Goal: Task Accomplishment & Management: Manage account settings

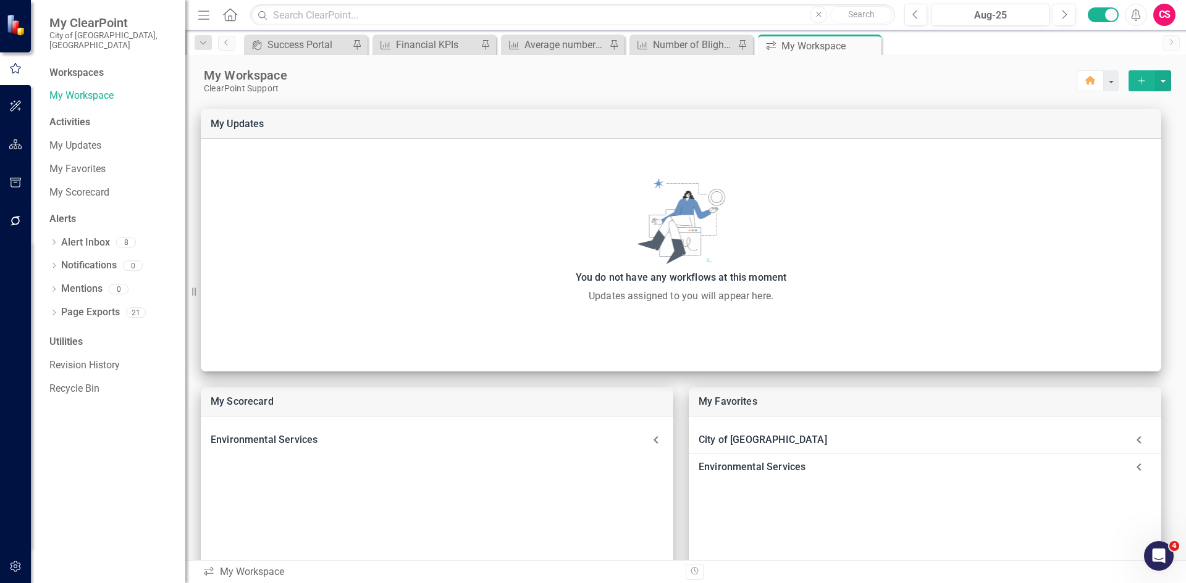
click at [3, 147] on button "button" at bounding box center [16, 145] width 28 height 26
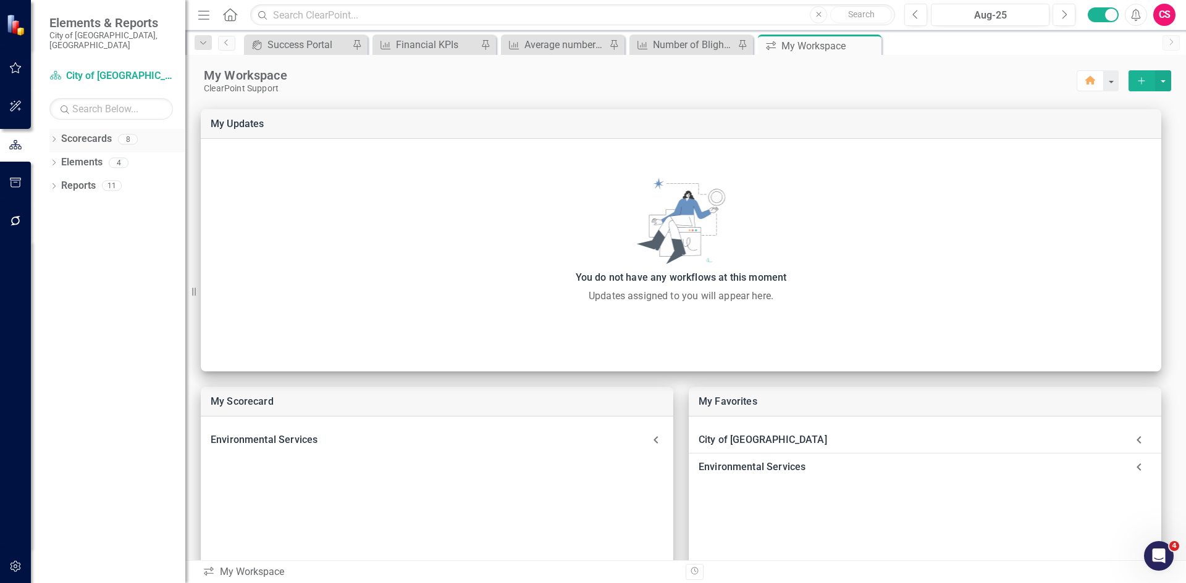
click at [52, 137] on icon "Dropdown" at bounding box center [53, 140] width 9 height 7
click at [59, 159] on icon "Dropdown" at bounding box center [60, 162] width 9 height 7
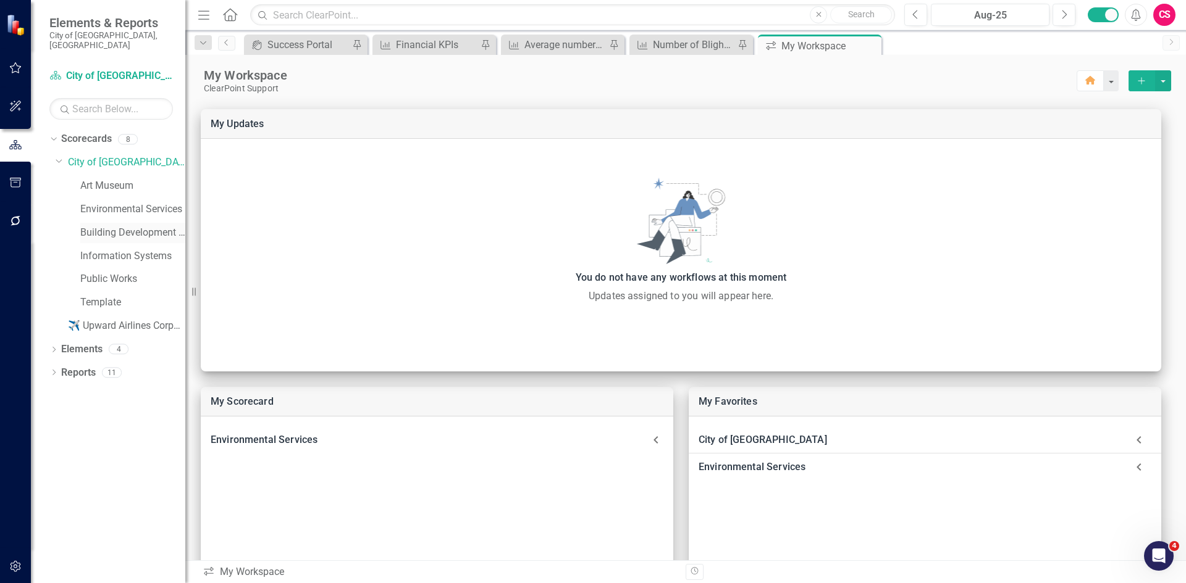
click at [114, 226] on link "Building Development Services" at bounding box center [132, 233] width 105 height 14
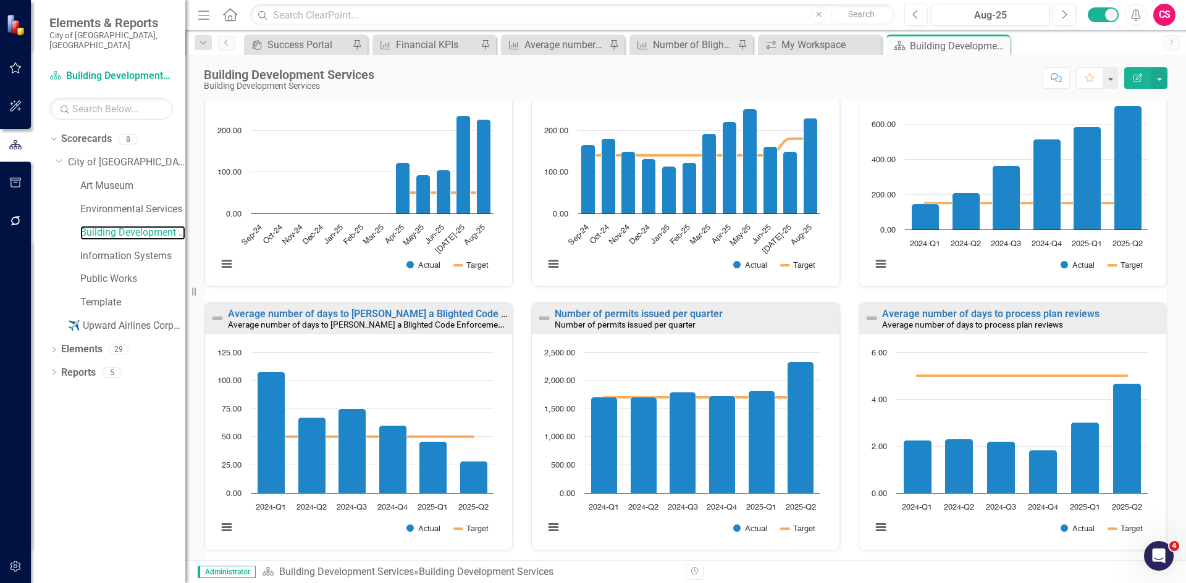
scroll to position [556, 0]
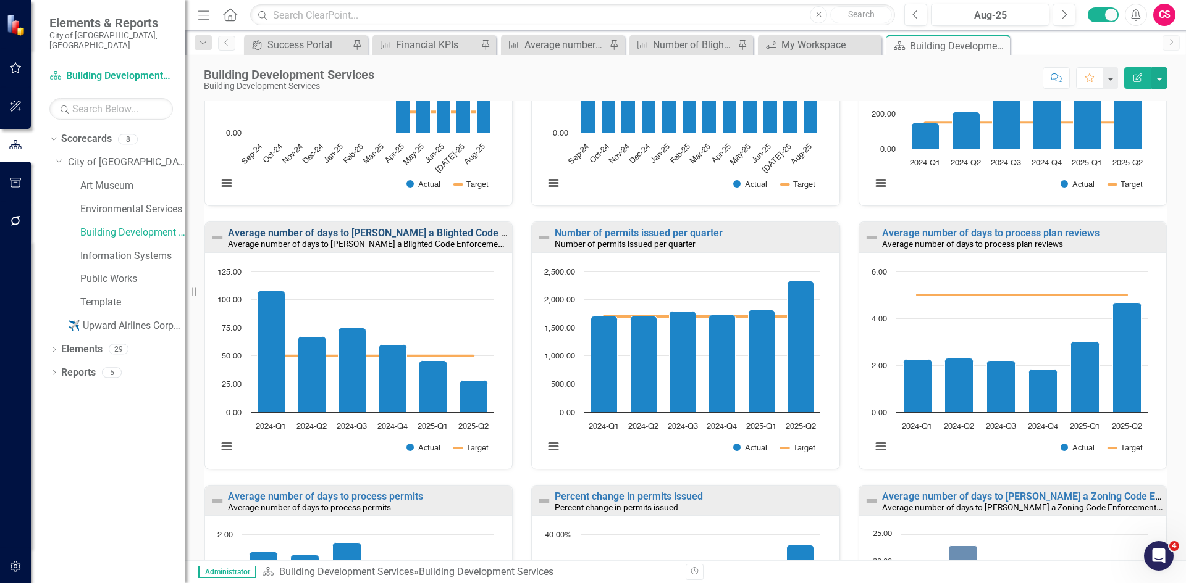
click at [398, 232] on link "Average number of days to [PERSON_NAME] a Blighted Code Enforcement Case" at bounding box center [405, 233] width 355 height 12
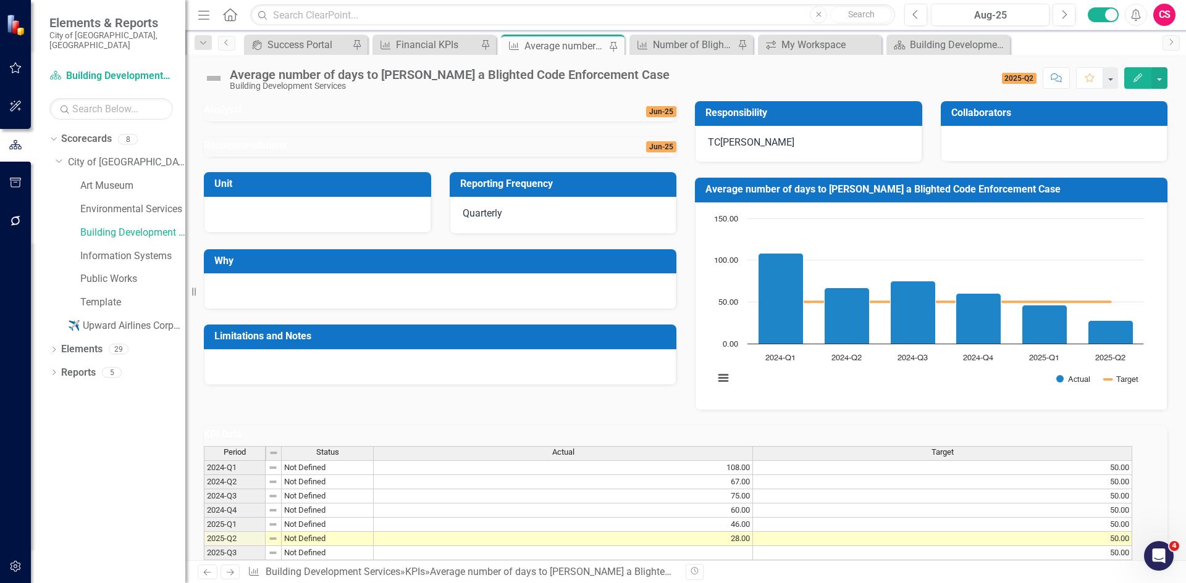
click at [675, 79] on div "Score: N/A 2025-Q2 Completed Comment Favorite Edit" at bounding box center [920, 77] width 491 height 21
click at [675, 75] on div "Score: N/A 2025-Q2 Completed Comment Favorite Edit" at bounding box center [920, 77] width 491 height 21
click at [611, 77] on div "Average number of days to [PERSON_NAME] a Blighted Code Enforcement Case Buildi…" at bounding box center [453, 79] width 446 height 23
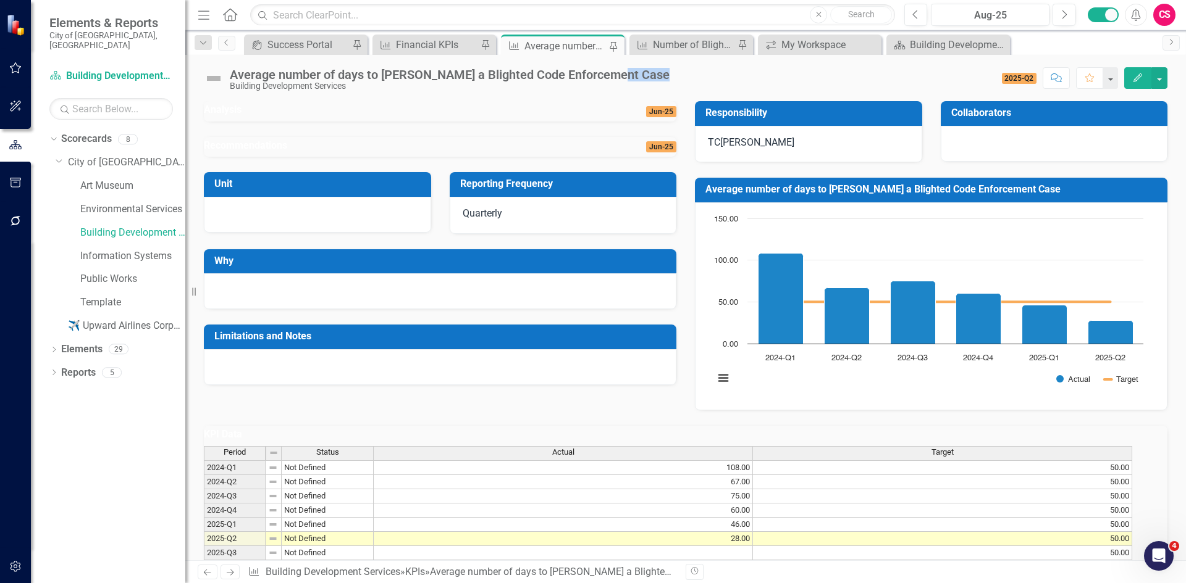
click at [611, 77] on div "Average number of days to [PERSON_NAME] a Blighted Code Enforcement Case Buildi…" at bounding box center [453, 79] width 446 height 23
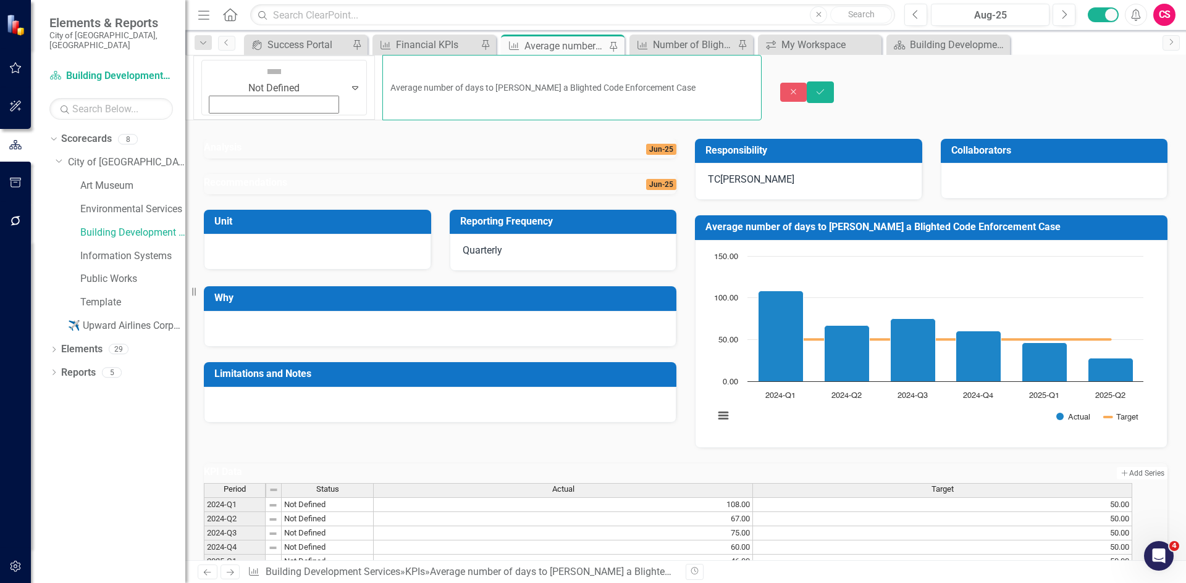
click at [609, 77] on input "Average number of days to [PERSON_NAME] a Blighted Code Enforcement Case" at bounding box center [571, 87] width 378 height 65
type input "Average number of days to [PERSON_NAME] a Blighted Code Enforcement Case"
click at [826, 88] on icon "Save" at bounding box center [819, 92] width 11 height 9
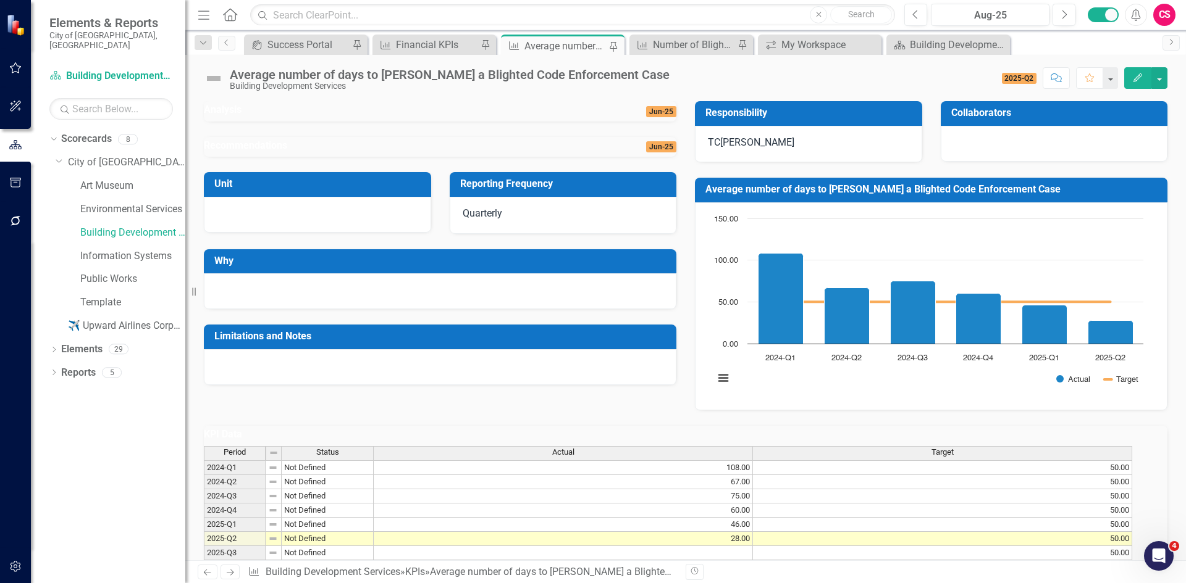
click at [607, 77] on div "Average number of days to [PERSON_NAME] a Blighted Code Enforcement Case" at bounding box center [450, 75] width 440 height 14
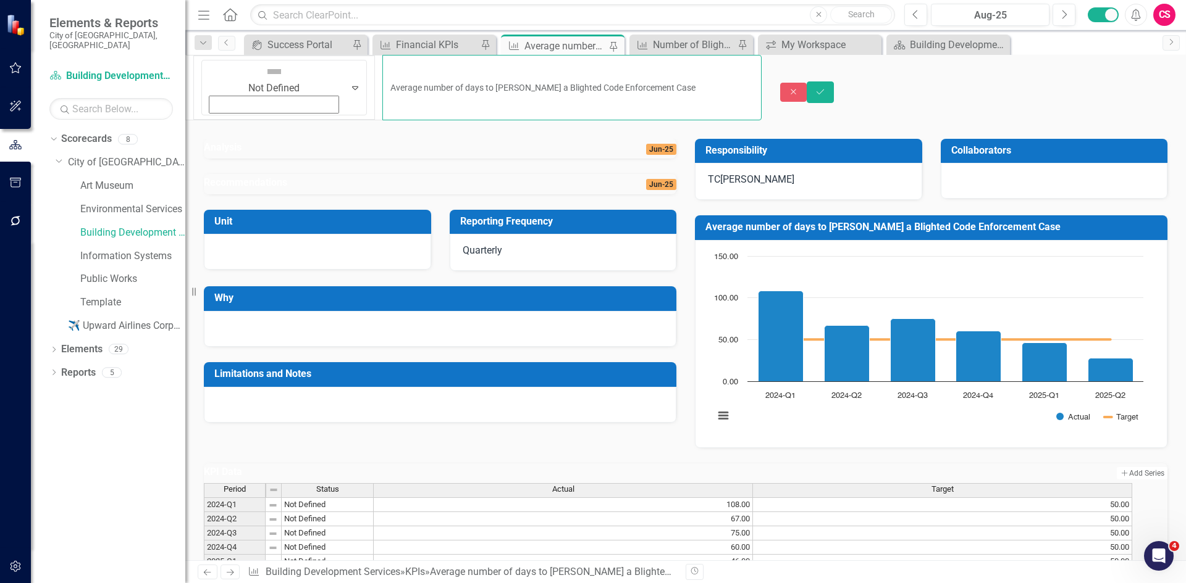
click at [567, 70] on input "Average number of days to [PERSON_NAME] a Blighted Code Enforcement Case" at bounding box center [571, 87] width 378 height 65
click at [826, 88] on icon "Save" at bounding box center [819, 92] width 11 height 9
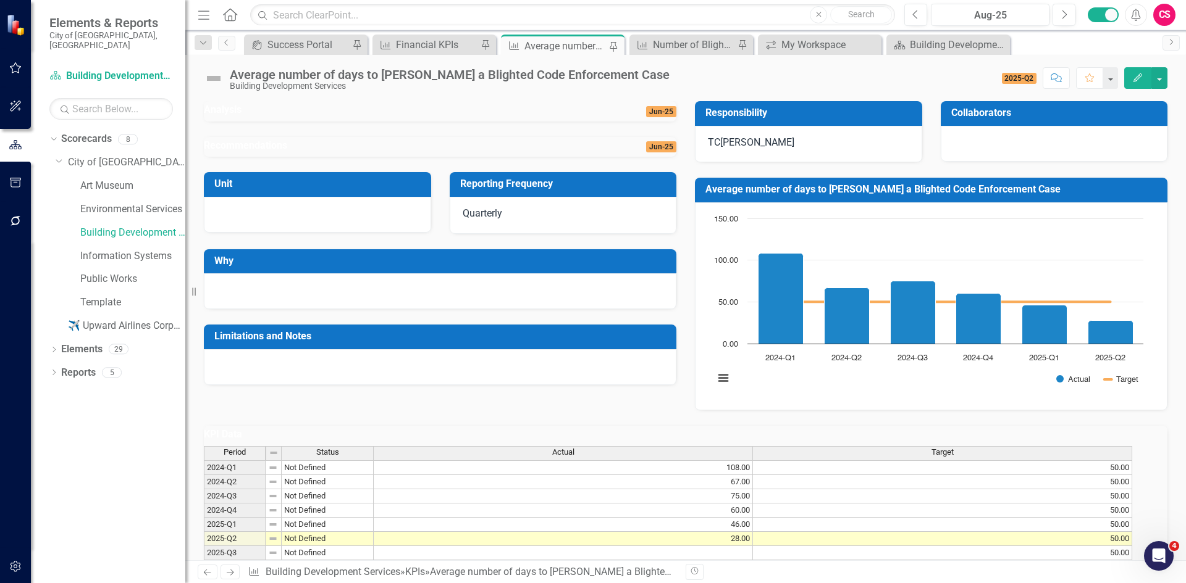
click at [556, 72] on div "Average number of days to [PERSON_NAME] a Blighted Code Enforcement Case" at bounding box center [450, 75] width 440 height 14
click at [675, 72] on div "Score: N/A 2025-Q2 Completed Comment Favorite Edit" at bounding box center [920, 77] width 491 height 21
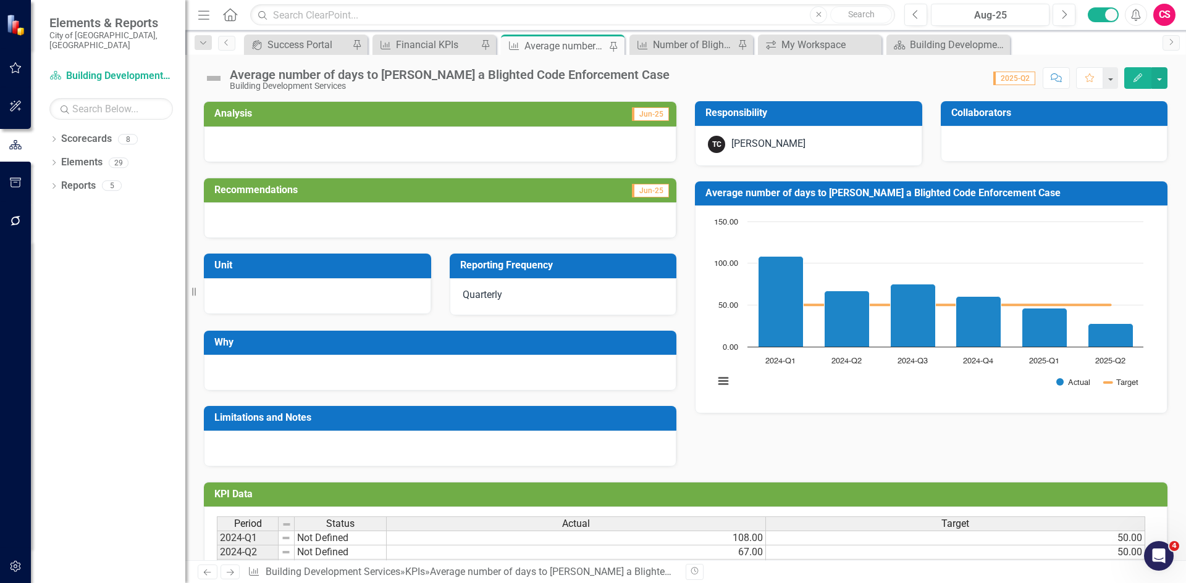
click at [564, 75] on div "Average number of days to [PERSON_NAME] a Blighted Code Enforcement Case" at bounding box center [450, 75] width 440 height 14
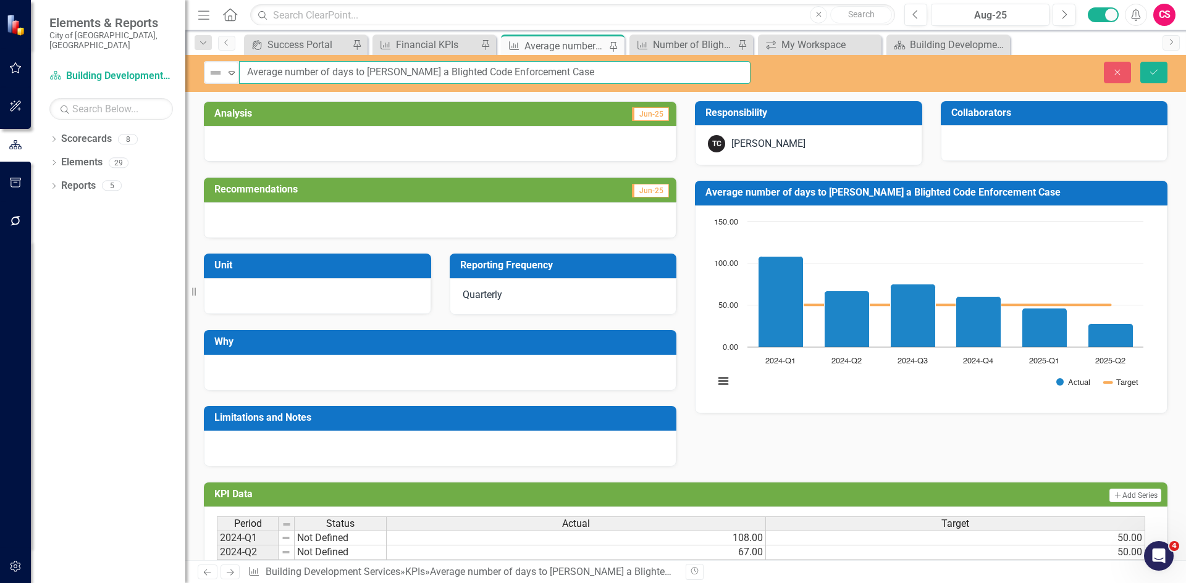
click at [608, 75] on input "Average number of days to [PERSON_NAME] a Blighted Code Enforcement Case" at bounding box center [494, 72] width 511 height 23
type input "Average number of days to [PERSON_NAME] a Blighted Code Enforcement Case"
click at [1156, 77] on button "Save" at bounding box center [1153, 73] width 27 height 22
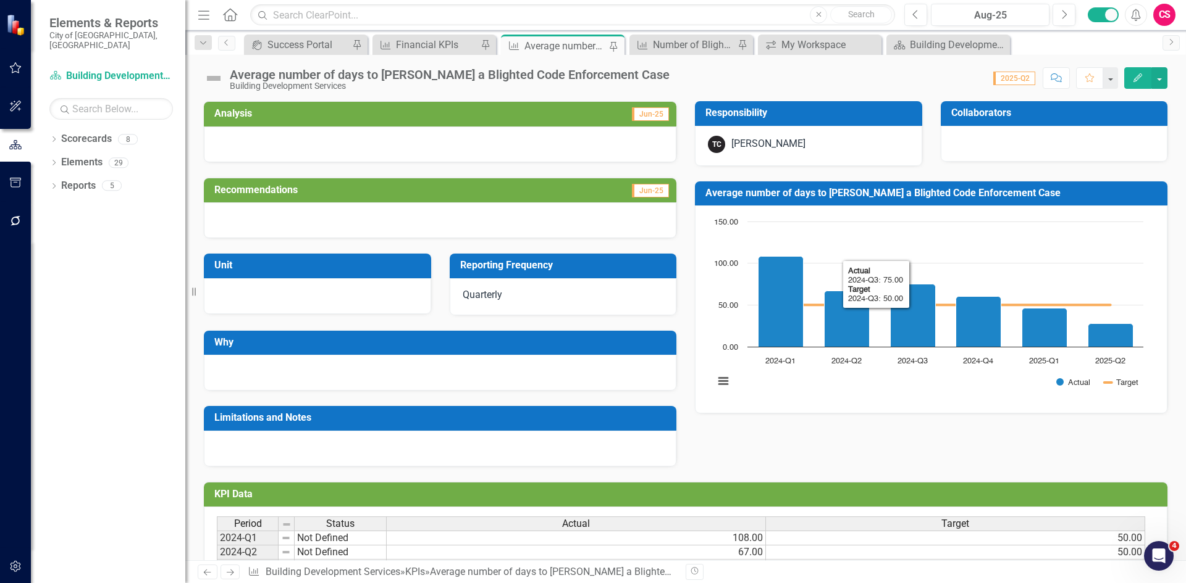
click at [932, 198] on h3 "Average number of days to [PERSON_NAME] a Blighted Code Enforcement Case" at bounding box center [933, 193] width 456 height 11
click at [932, 197] on h3 "Average number of days to [PERSON_NAME] a Blighted Code Enforcement Case" at bounding box center [933, 193] width 456 height 11
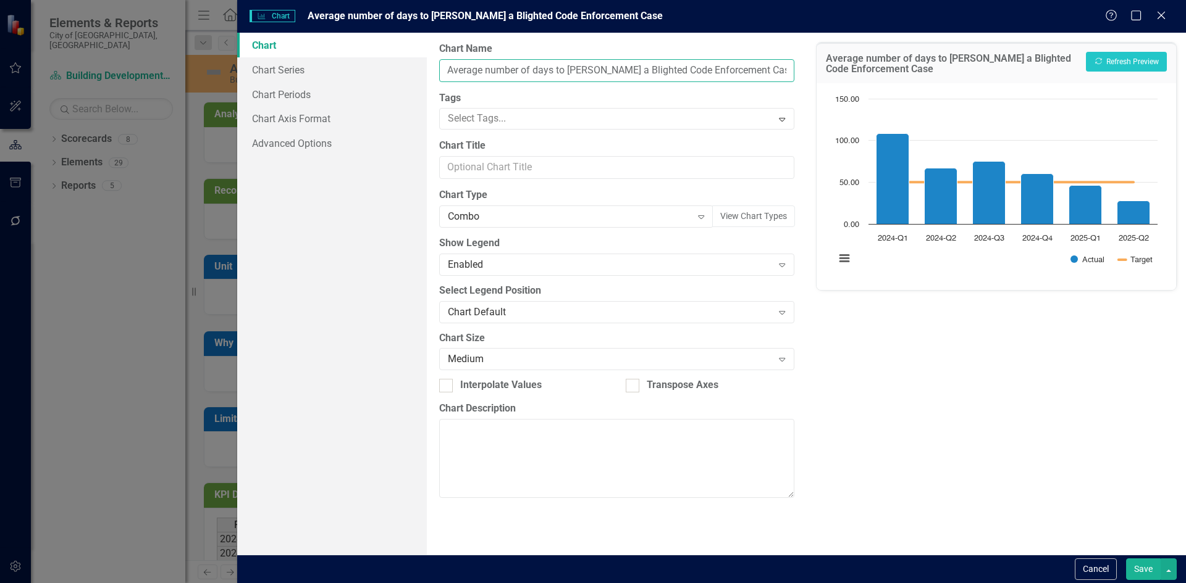
click at [763, 69] on input "Average number of days to [PERSON_NAME] a Blighted Code Enforcement Case" at bounding box center [616, 70] width 354 height 23
click at [1097, 572] on button "Cancel" at bounding box center [1095, 570] width 42 height 22
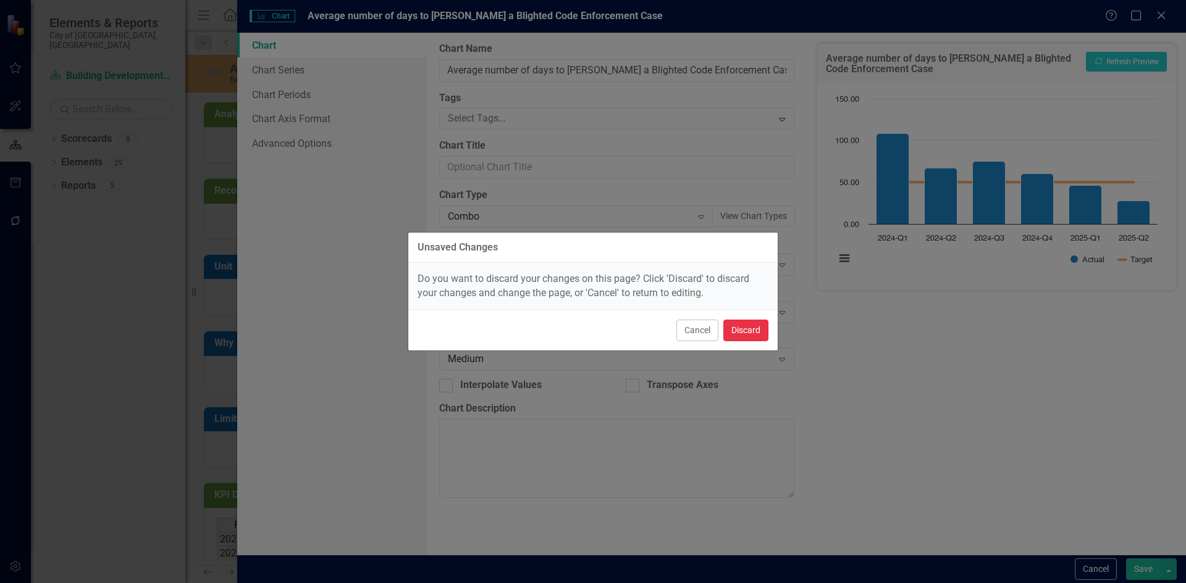
click at [758, 323] on button "Discard" at bounding box center [745, 331] width 45 height 22
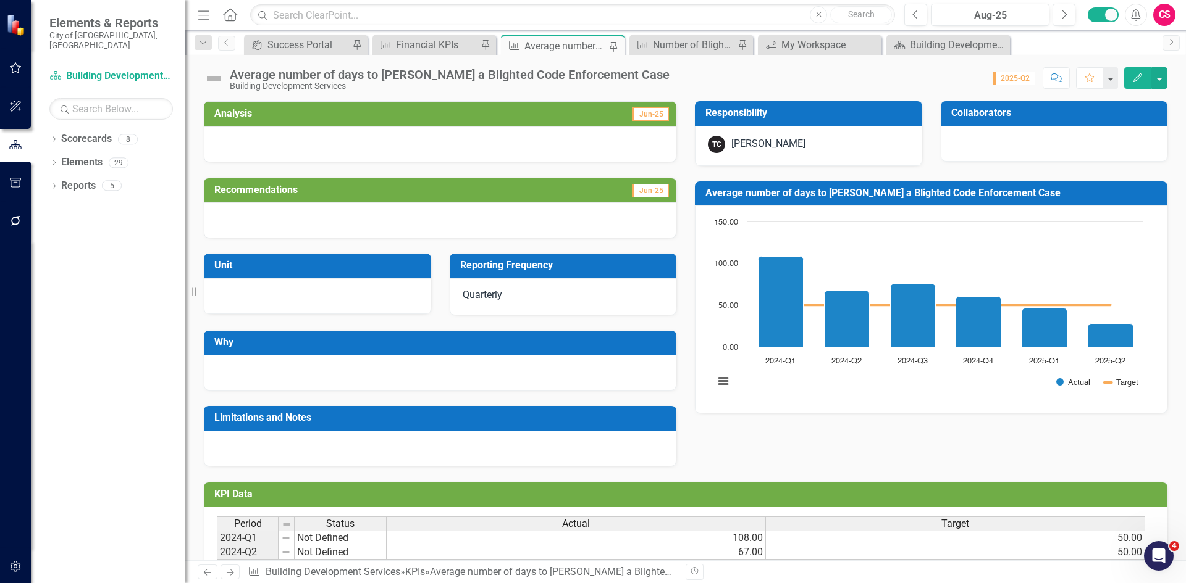
click at [1161, 14] on div "CS" at bounding box center [1164, 15] width 22 height 22
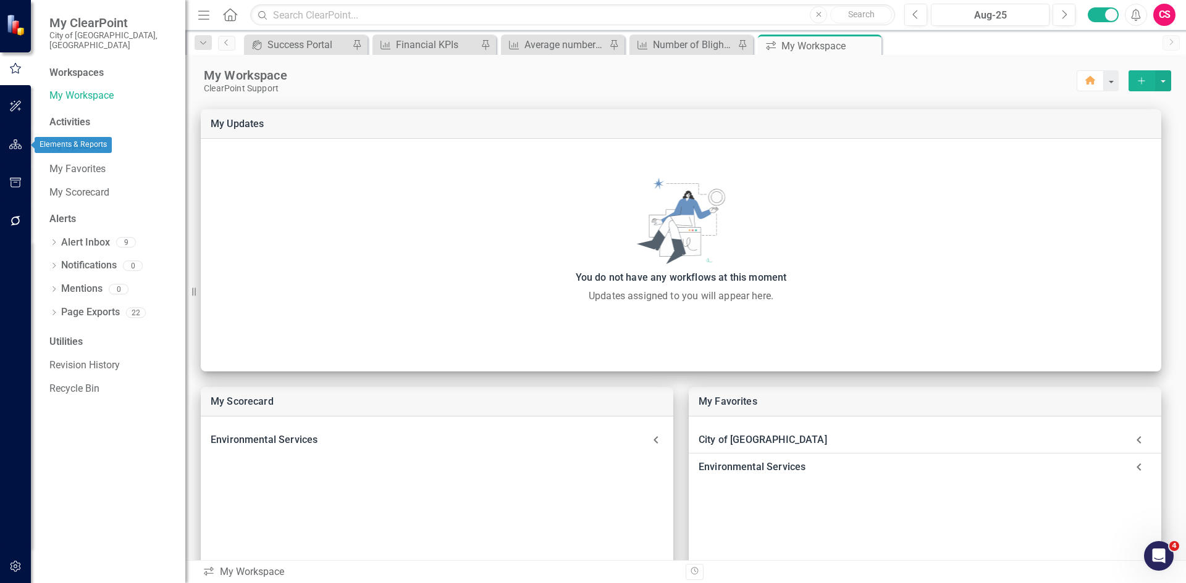
click at [18, 146] on icon "button" at bounding box center [15, 145] width 13 height 10
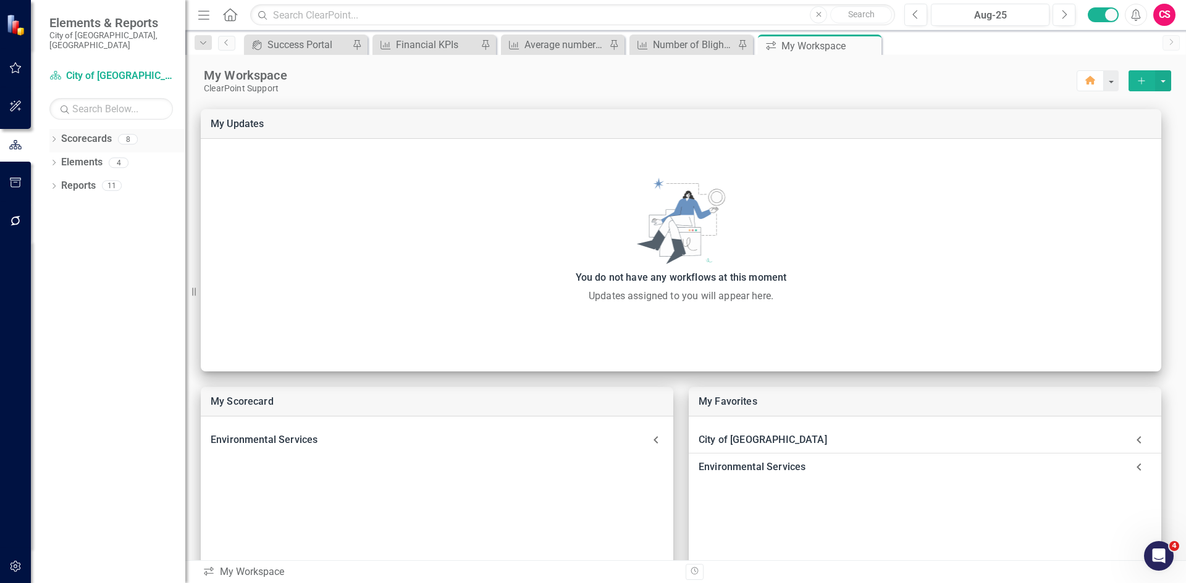
click at [53, 137] on icon "Dropdown" at bounding box center [53, 140] width 9 height 7
click at [60, 159] on icon "Dropdown" at bounding box center [60, 162] width 9 height 7
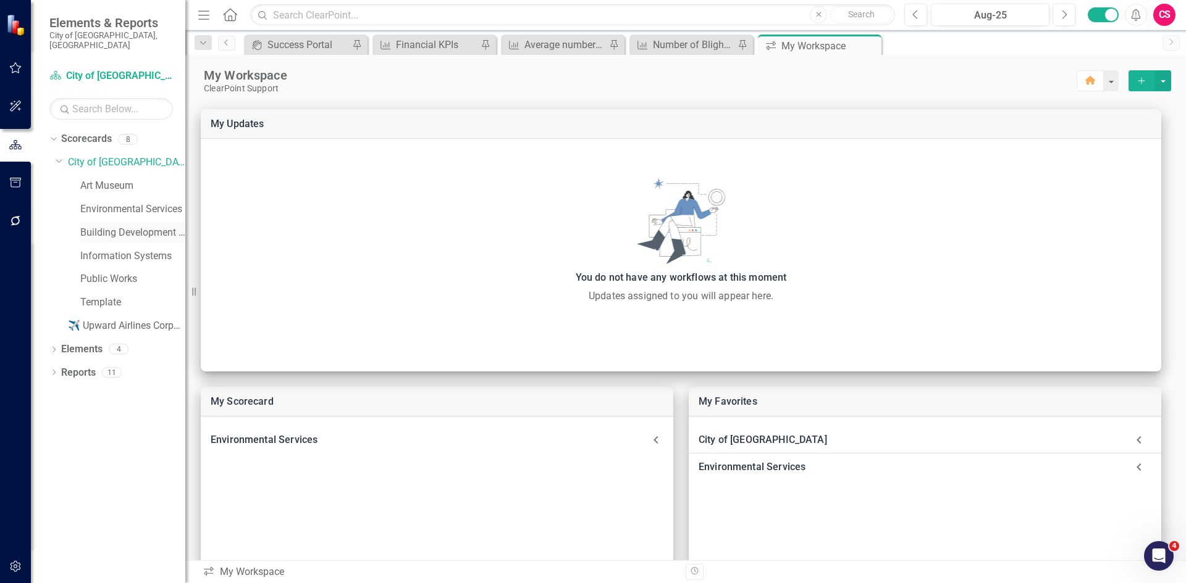
click at [109, 226] on link "Building Development Services" at bounding box center [132, 233] width 105 height 14
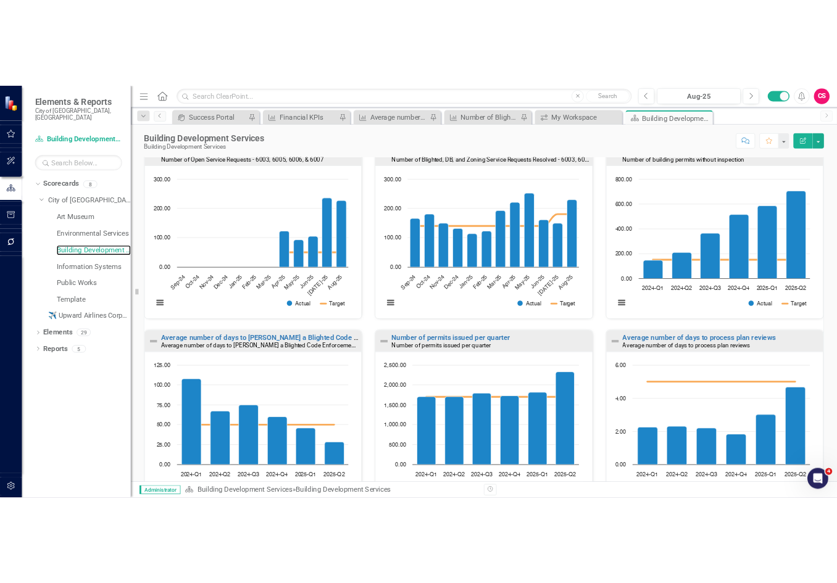
scroll to position [432, 0]
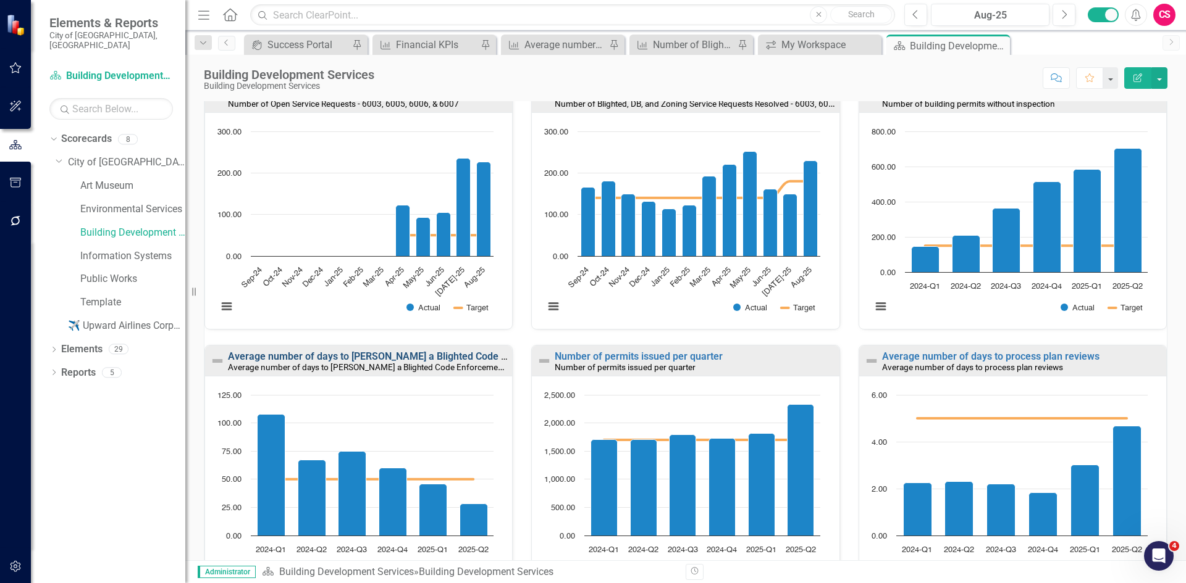
click at [421, 353] on link "Average number of days to [PERSON_NAME] a Blighted Code Enforcement Case" at bounding box center [405, 357] width 355 height 12
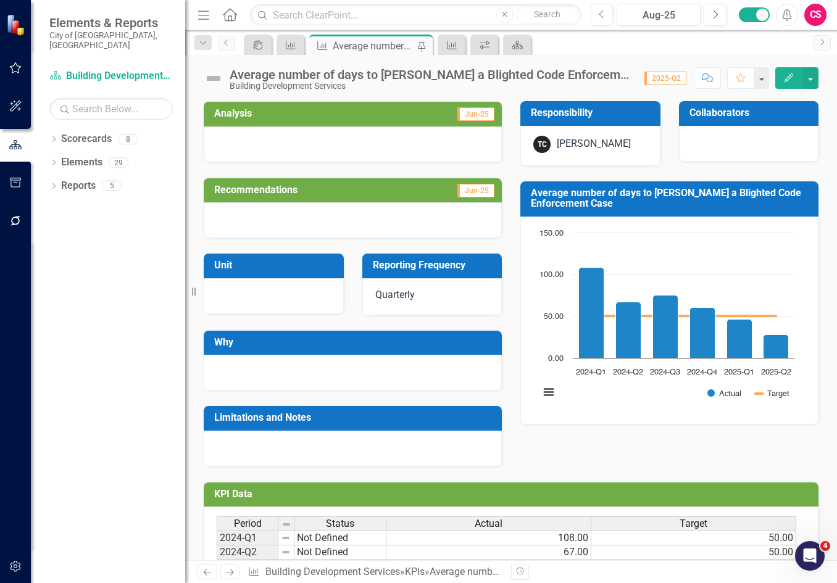
click at [496, 73] on div "Average number of days to [PERSON_NAME] a Blighted Code Enforcement Case" at bounding box center [431, 75] width 403 height 14
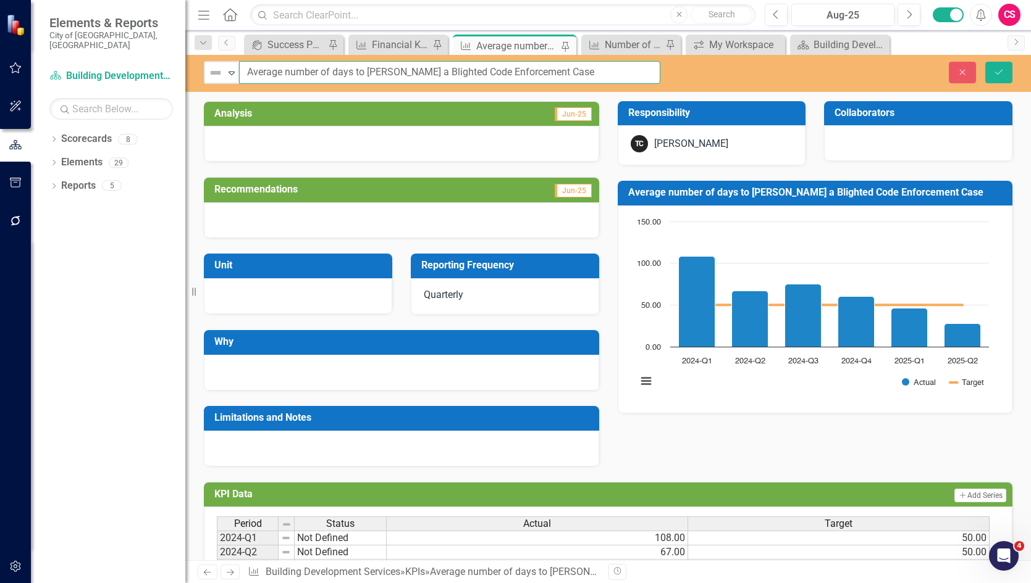
click at [567, 74] on input "Average number of days to [PERSON_NAME] a Blighted Code Enforcement Case" at bounding box center [449, 72] width 421 height 23
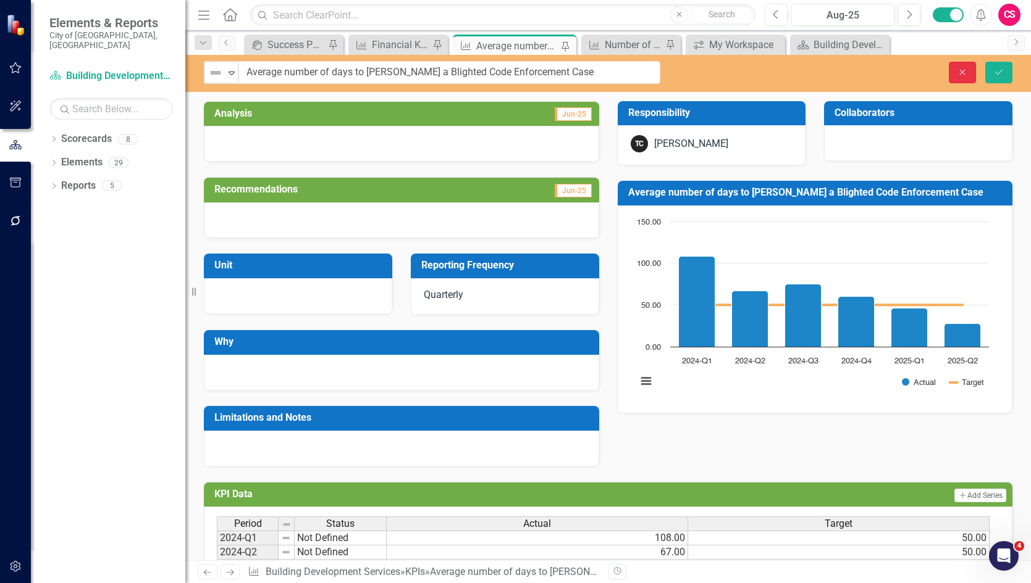
click at [837, 75] on button "Close" at bounding box center [961, 73] width 27 height 22
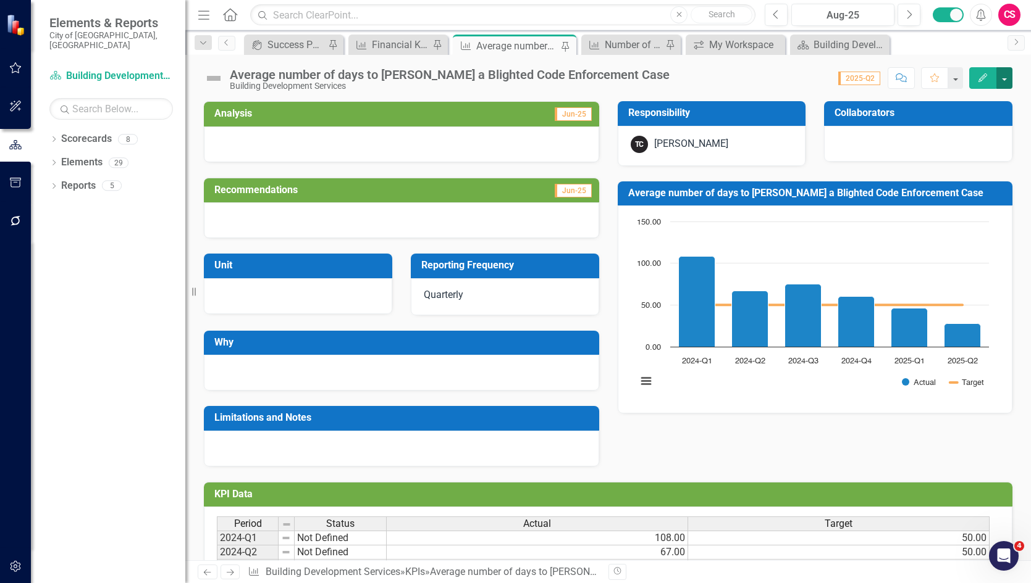
click at [837, 80] on button "button" at bounding box center [1004, 78] width 16 height 22
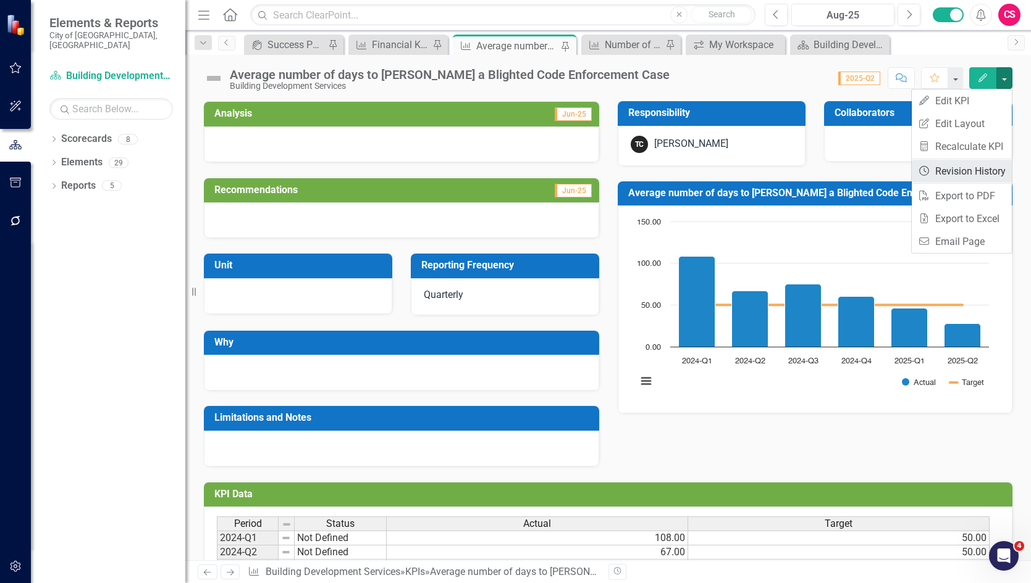
click at [837, 168] on link "Revision History Revision History" at bounding box center [961, 171] width 100 height 23
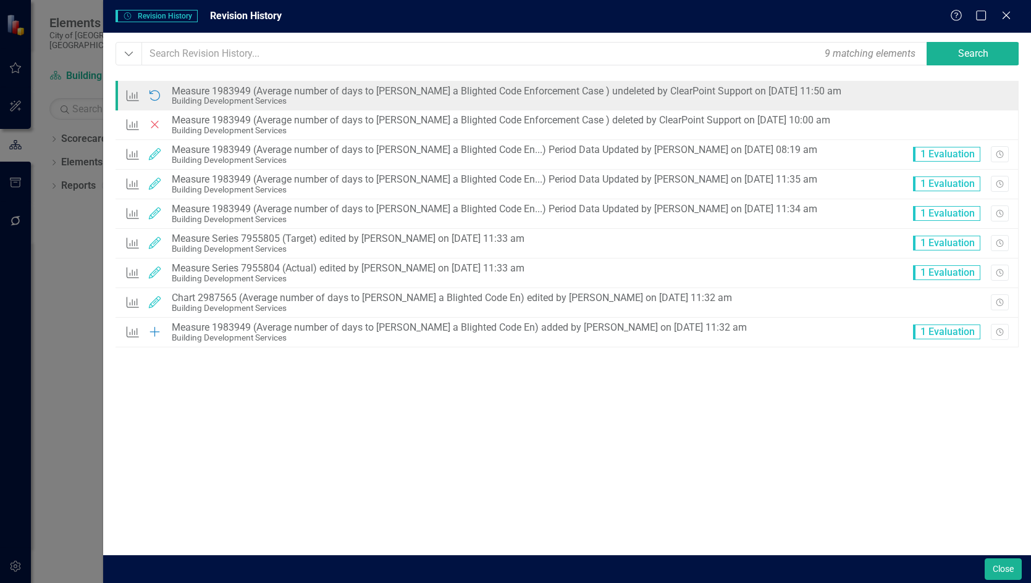
click at [837, 102] on div "KPI Undeleted Measure 1983949 (Average number of days to [PERSON_NAME] a Blight…" at bounding box center [566, 96] width 903 height 30
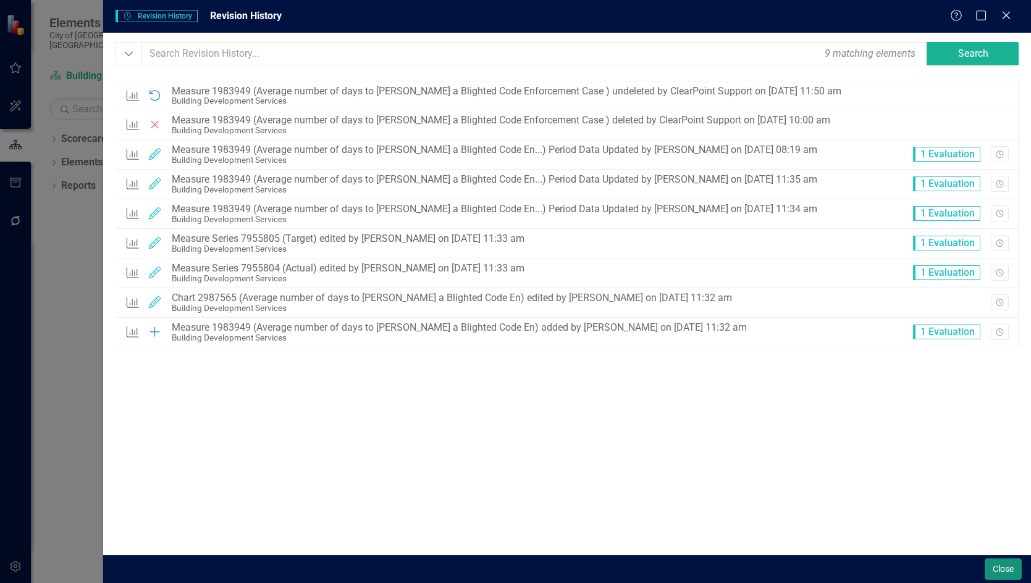
click at [837, 561] on button "Close" at bounding box center [1002, 570] width 37 height 22
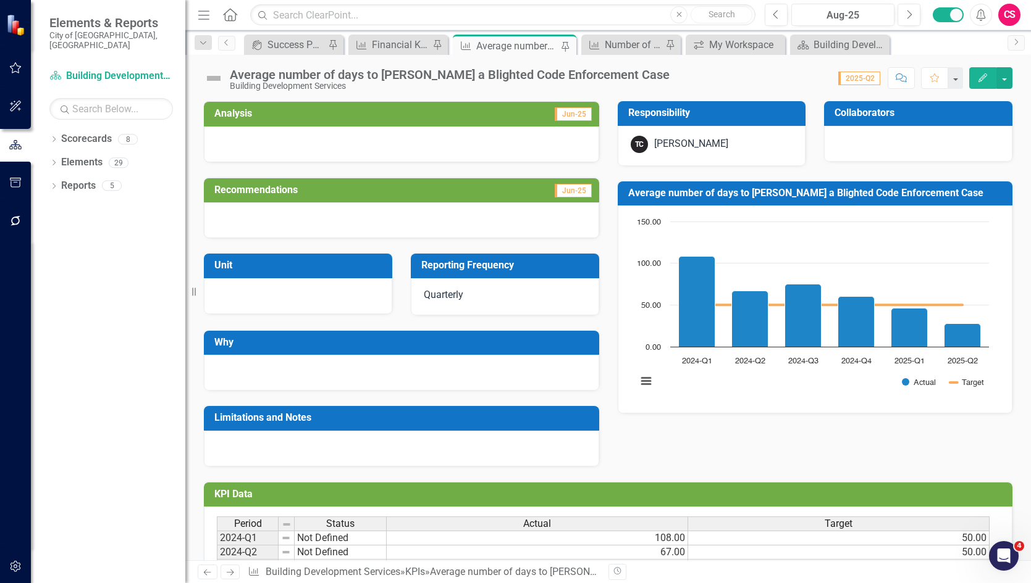
click at [675, 73] on div "Score: N/A 2025-Q2 Completed Comment Favorite Edit" at bounding box center [843, 77] width 337 height 21
click at [607, 69] on div "Average number of days to [PERSON_NAME] a Blighted Code Enforcement Case" at bounding box center [450, 75] width 440 height 14
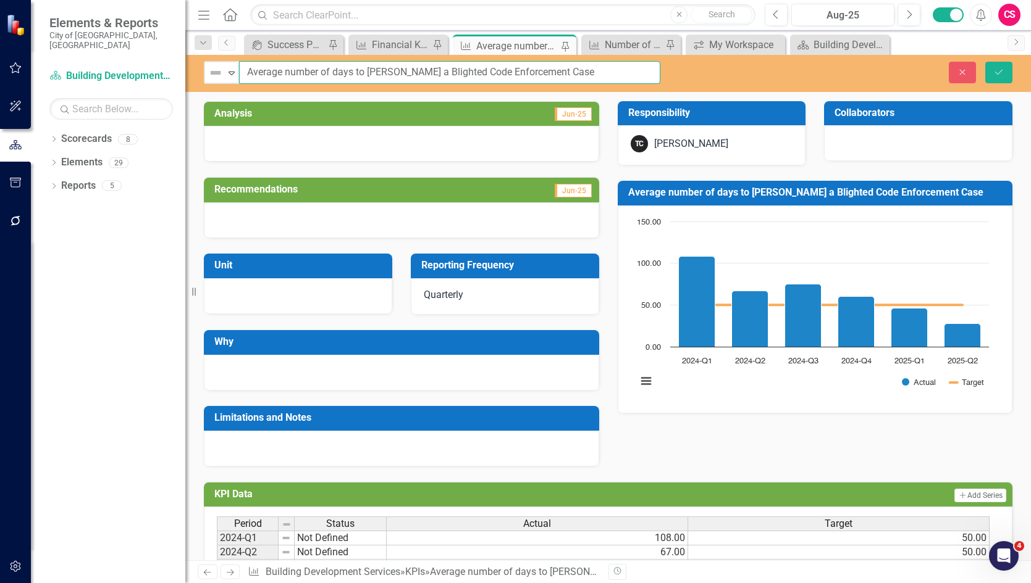
click at [598, 77] on input "Average number of days to [PERSON_NAME] a Blighted Code Enforcement Case" at bounding box center [449, 72] width 421 height 23
type input "Average number of days to abate a Blighted Code Enforcement Case from"
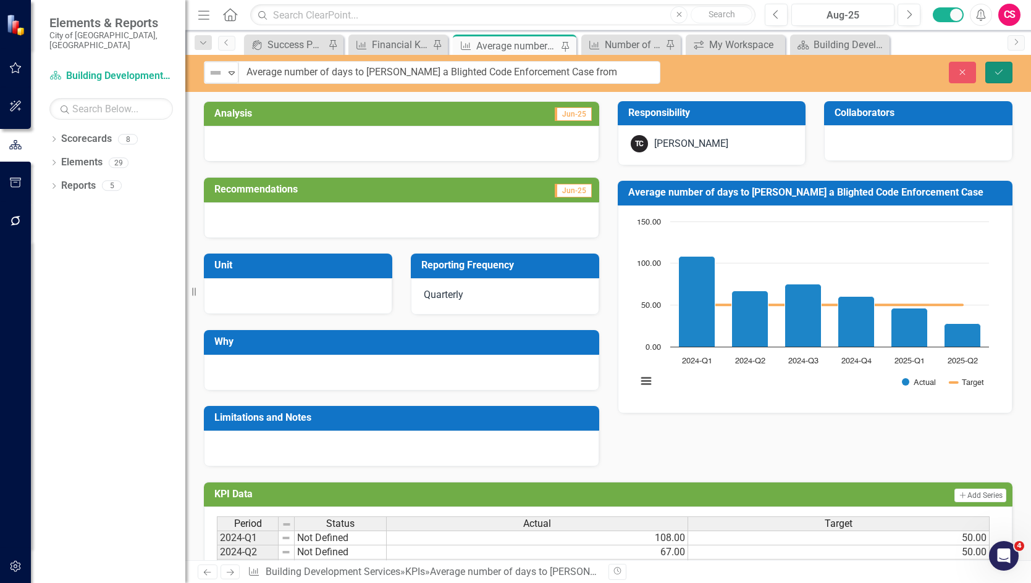
click at [837, 76] on icon "Save" at bounding box center [998, 72] width 11 height 9
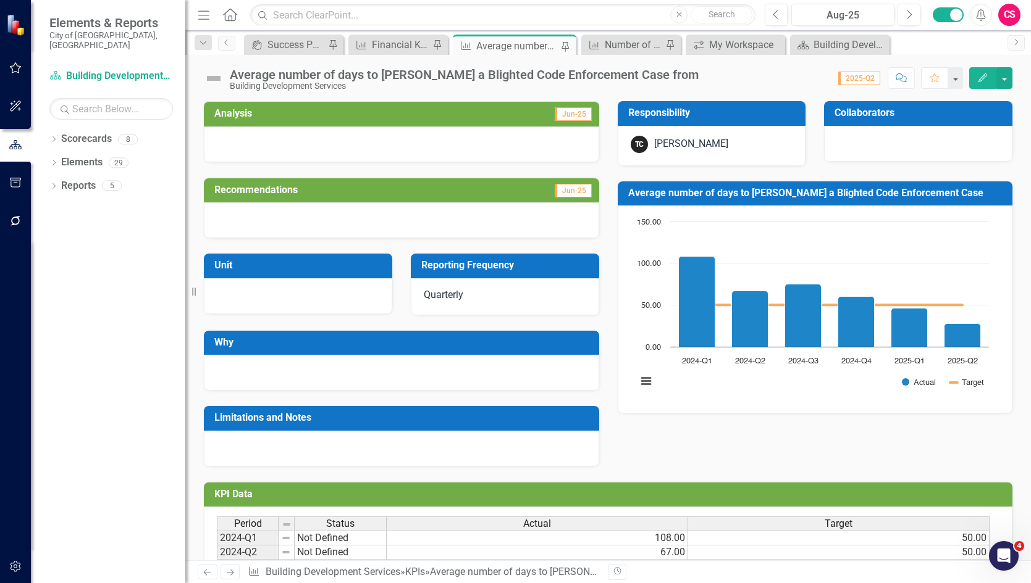
click at [705, 73] on div "Score: N/A 2025-Q2 Completed Comment Favorite Edit" at bounding box center [858, 77] width 307 height 21
click at [705, 79] on div "Score: N/A 2025-Q2 Completed Comment Favorite Edit" at bounding box center [858, 77] width 307 height 21
click at [639, 72] on div "Average number of days to abate a Blighted Code Enforcement Case from Building …" at bounding box center [467, 79] width 475 height 23
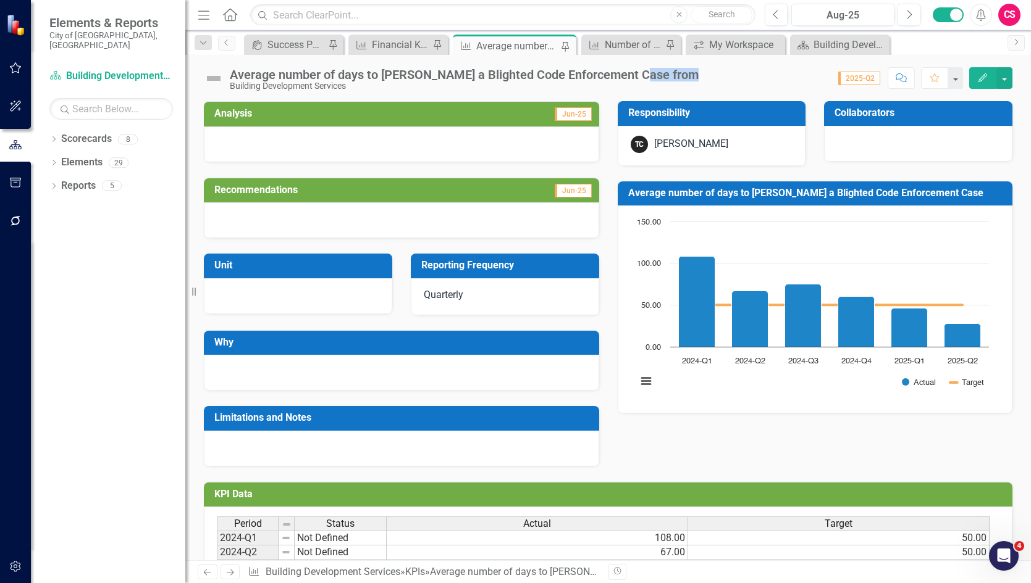
click at [639, 72] on div "Average number of days to abate a Blighted Code Enforcement Case from Building …" at bounding box center [467, 79] width 475 height 23
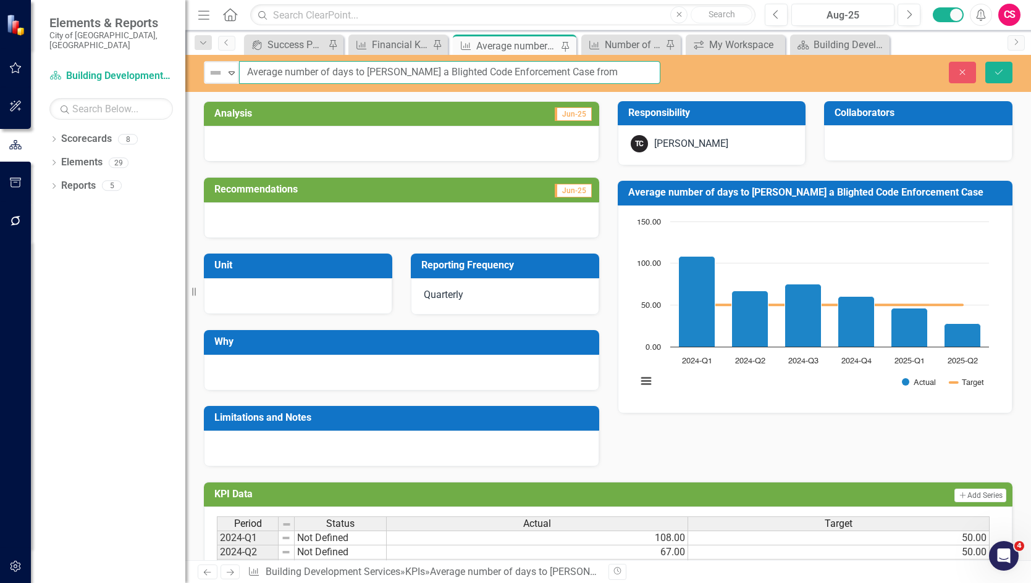
click at [624, 75] on input "Average number of days to abate a Blighted Code Enforcement Case from" at bounding box center [449, 72] width 421 height 23
type input "Average number of days to [PERSON_NAME] a Blighted Code Enforcement Case"
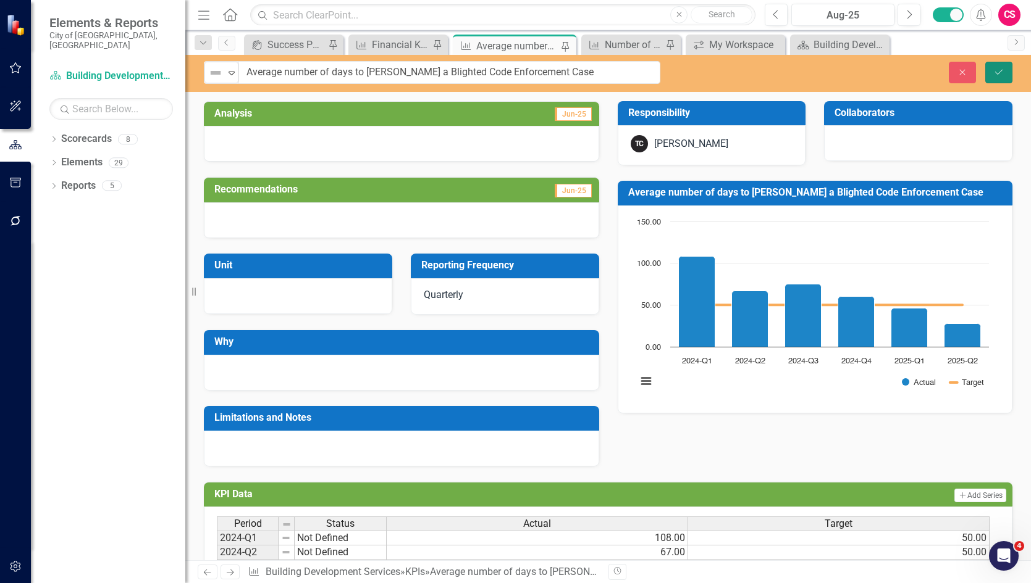
click at [837, 73] on button "Save" at bounding box center [998, 73] width 27 height 22
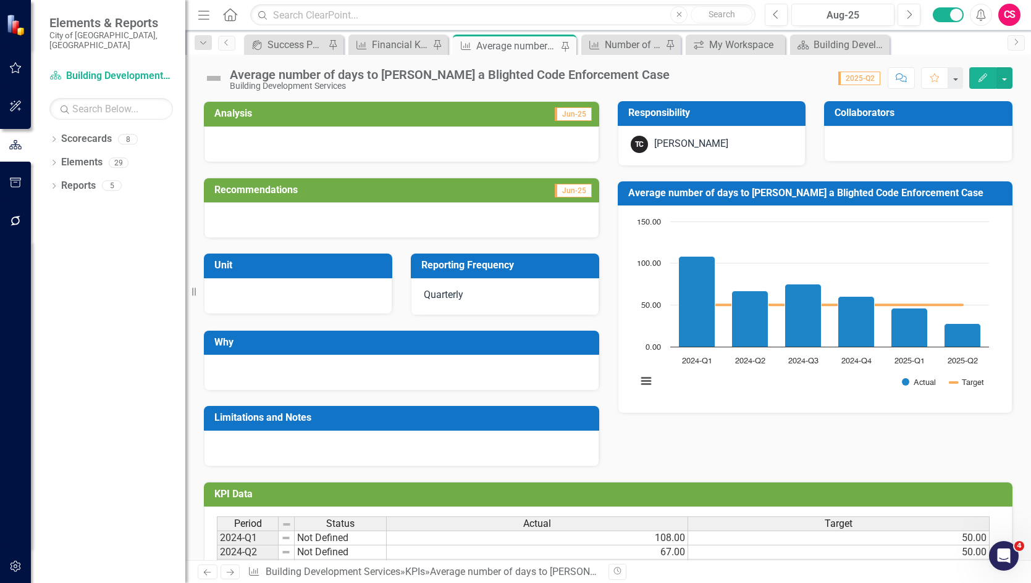
click at [675, 81] on div "Score: N/A 2025-Q2 Completed Comment Favorite Edit" at bounding box center [843, 77] width 337 height 21
click at [609, 73] on div "Average number of days to abate a Blighted Code Enforcement Case Building Devel…" at bounding box center [453, 79] width 446 height 23
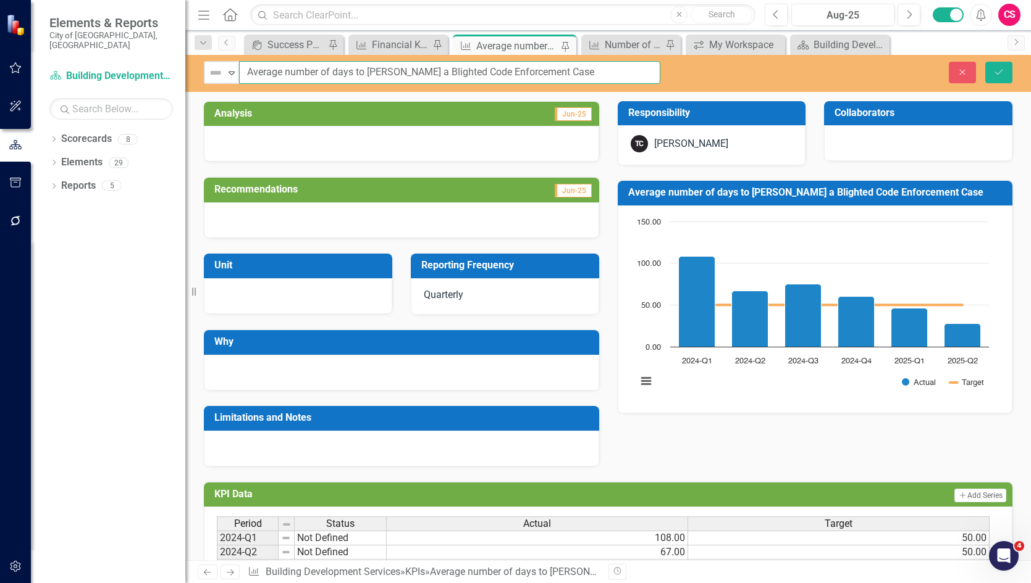
click at [611, 73] on input "Average number of days to [PERSON_NAME] a Blighted Code Enforcement Case" at bounding box center [449, 72] width 421 height 23
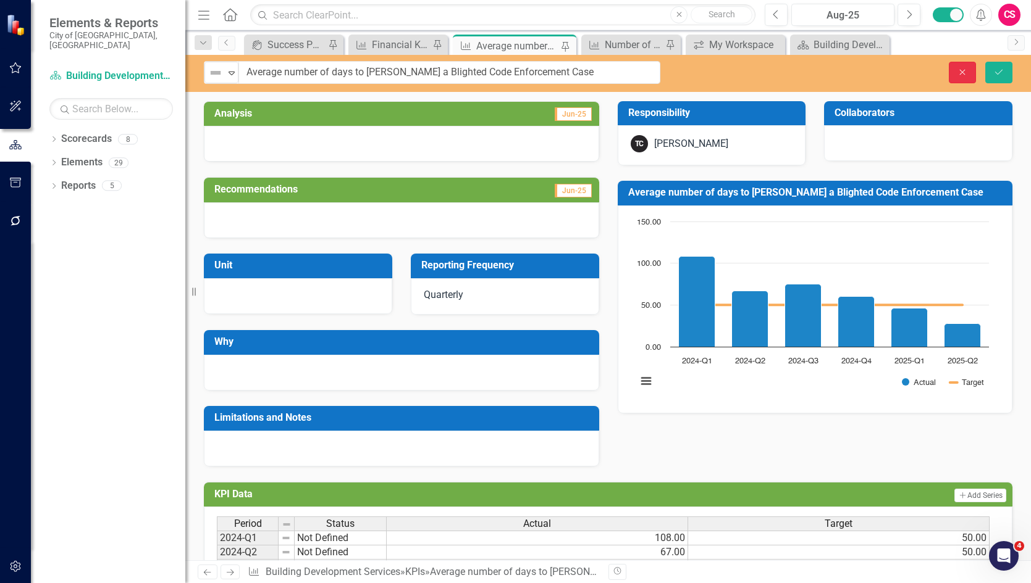
click at [837, 69] on icon "Close" at bounding box center [961, 72] width 11 height 9
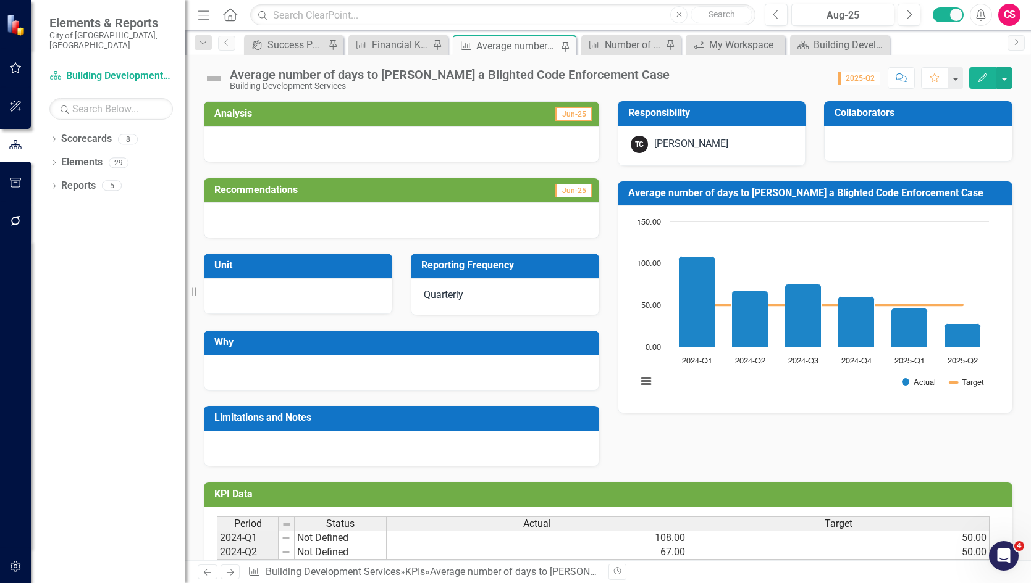
click at [606, 79] on div "Average number of days to [PERSON_NAME] a Blighted Code Enforcement Case" at bounding box center [450, 75] width 440 height 14
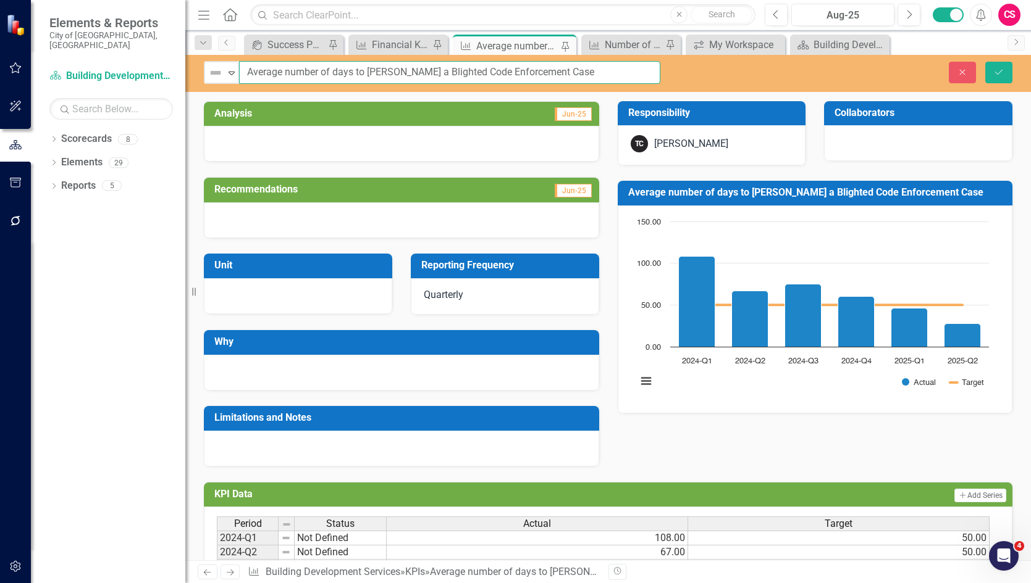
click at [594, 78] on input "Average number of days to [PERSON_NAME] a Blighted Code Enforcement Case" at bounding box center [449, 72] width 421 height 23
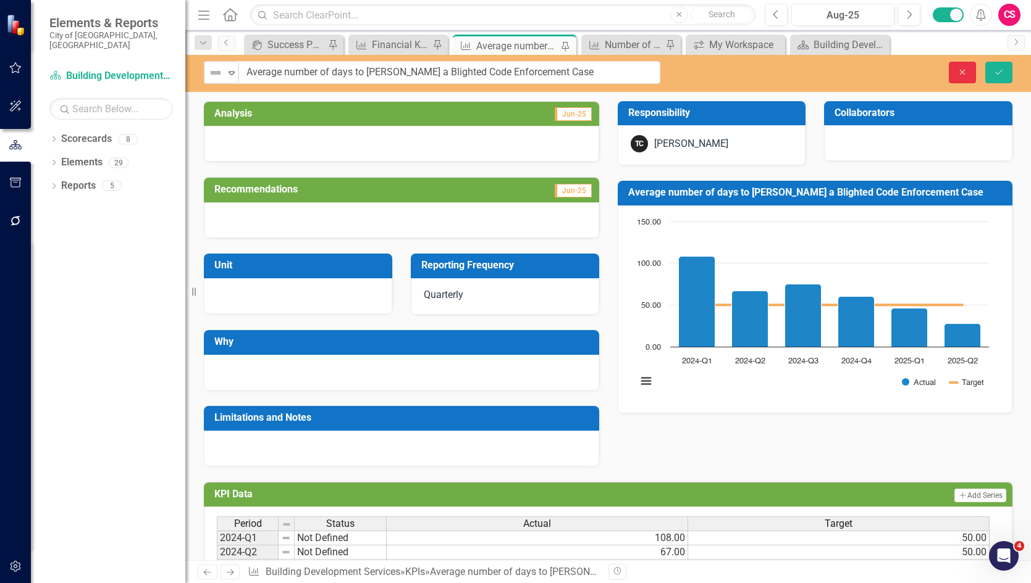
click at [956, 68] on icon "Close" at bounding box center [961, 72] width 11 height 9
